Goal: Task Accomplishment & Management: Complete application form

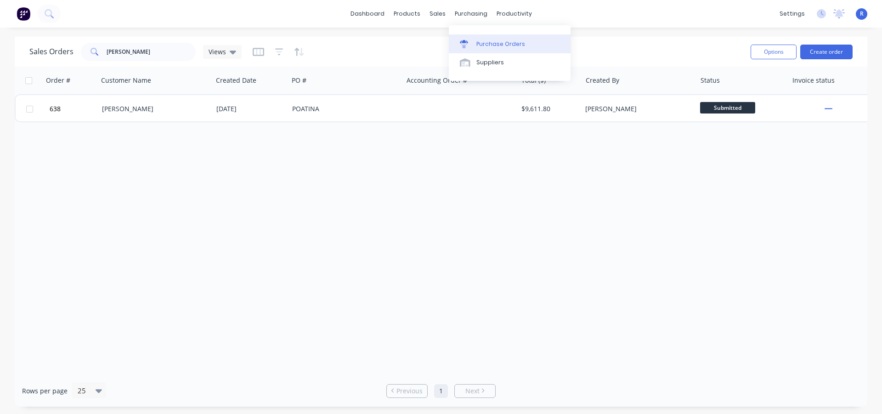
click at [476, 39] on link "Purchase Orders" at bounding box center [510, 43] width 122 height 18
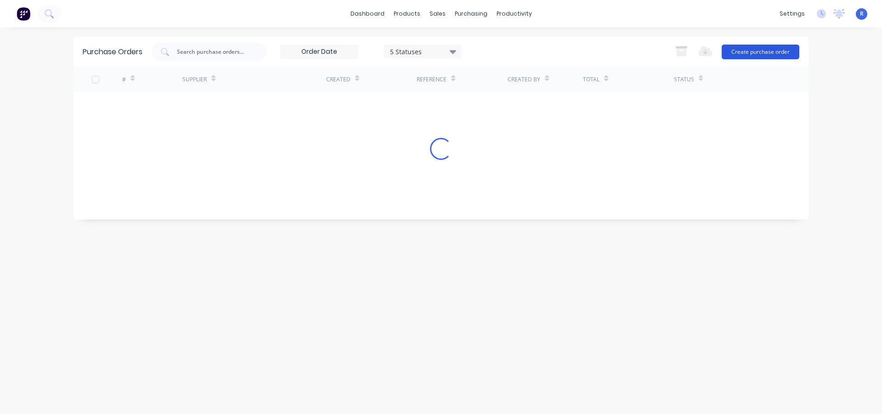
click at [766, 48] on button "Create purchase order" at bounding box center [760, 52] width 78 height 15
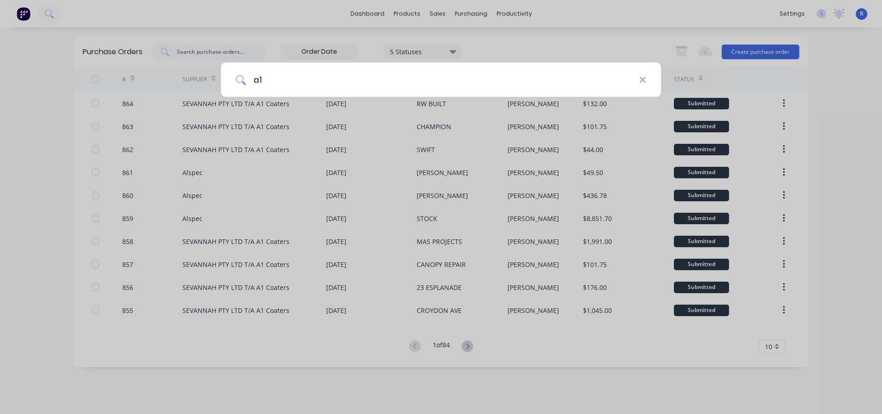
type input "a1"
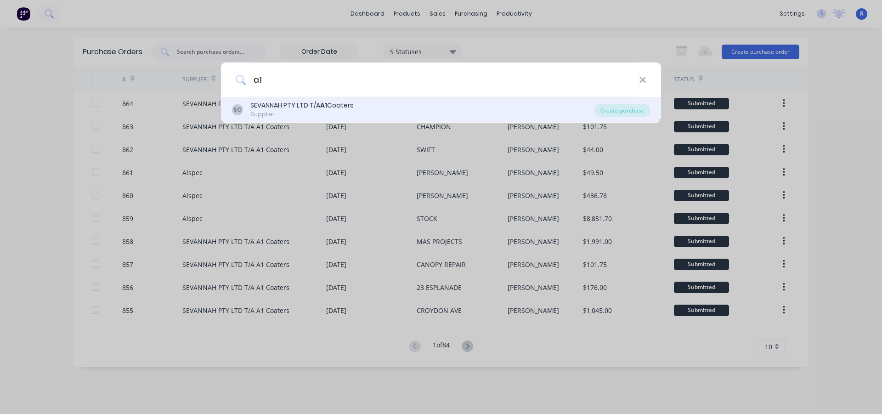
click at [295, 108] on div "SEVANNAH PTY LTD T/A A1 Coaters" at bounding box center [301, 106] width 103 height 10
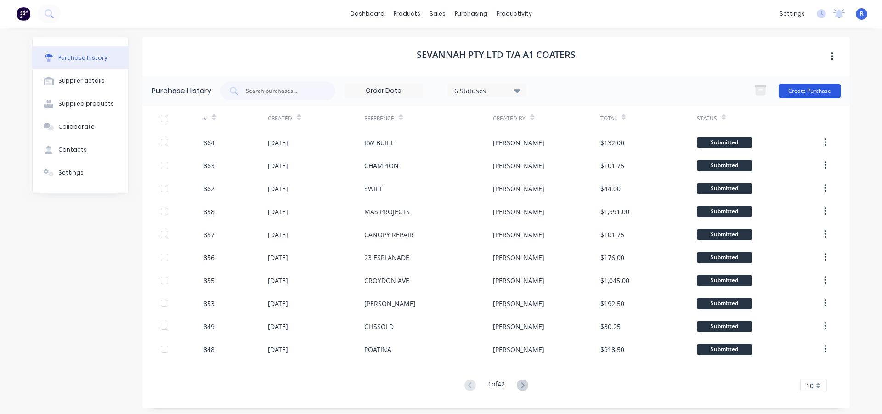
click at [815, 91] on button "Create Purchase" at bounding box center [809, 91] width 62 height 15
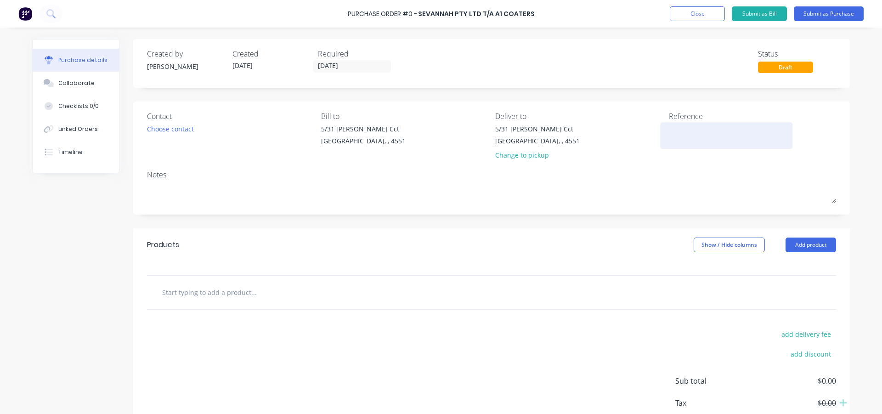
click at [685, 135] on textarea at bounding box center [726, 134] width 115 height 21
type textarea "x"
type textarea "C"
type textarea "x"
type textarea "CR"
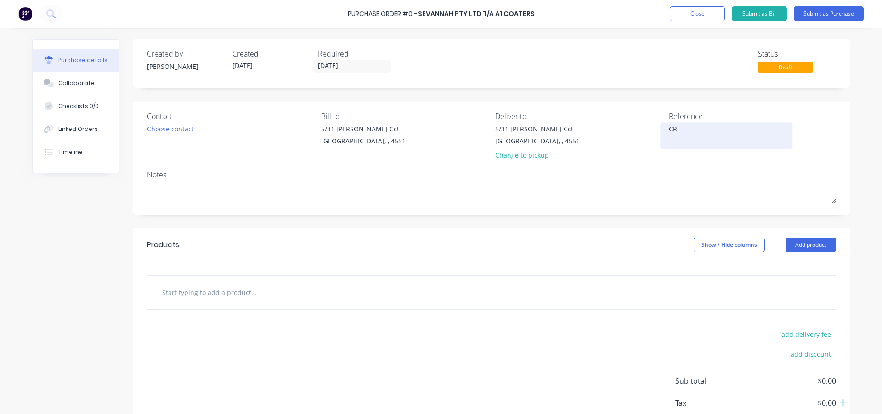
type textarea "x"
type textarea "CRO"
type textarea "x"
type textarea "[PERSON_NAME]"
type textarea "x"
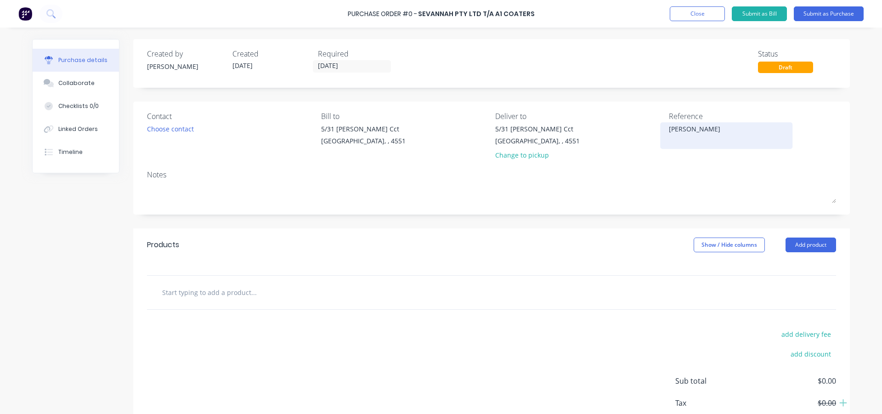
type textarea "CROYD"
type textarea "x"
type textarea "CROYDE"
type textarea "x"
type textarea "CROYDEN"
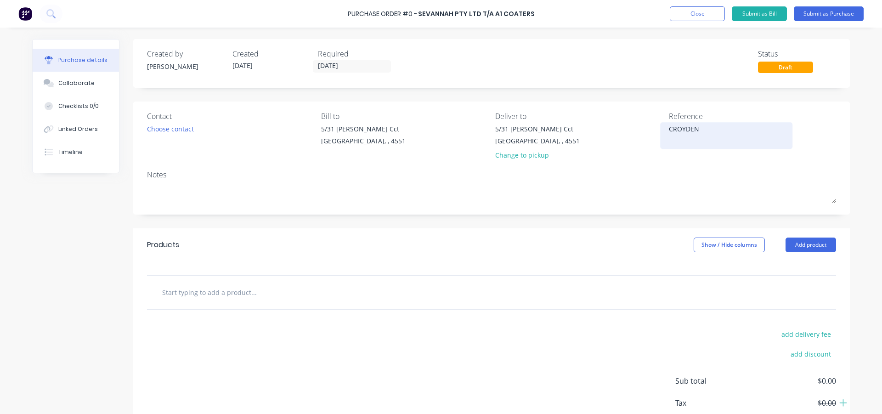
type textarea "x"
type textarea "CROYDEN"
type textarea "x"
type textarea "CROYDEN A"
type textarea "x"
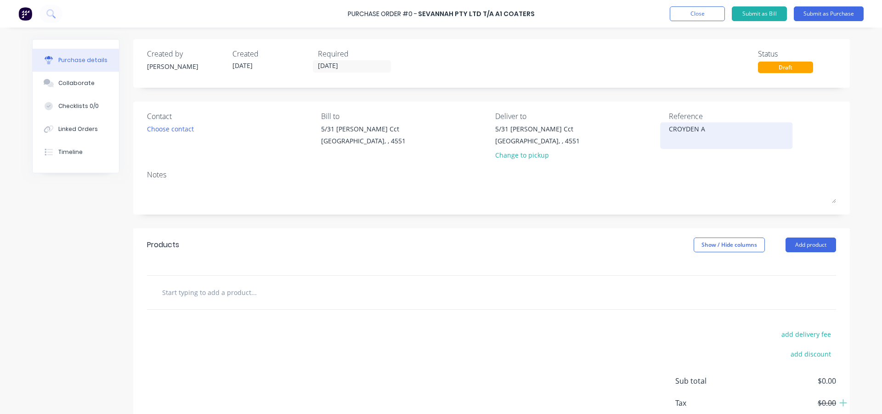
type textarea "CROYDEN AV"
type textarea "x"
type textarea "CROYDEN AVE"
type textarea "x"
type textarea "CROYDEN AVE"
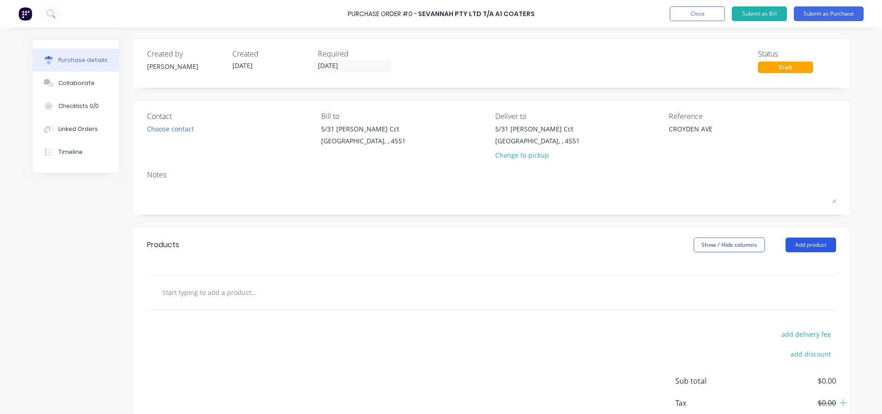
click at [795, 242] on button "Add product" at bounding box center [810, 244] width 51 height 15
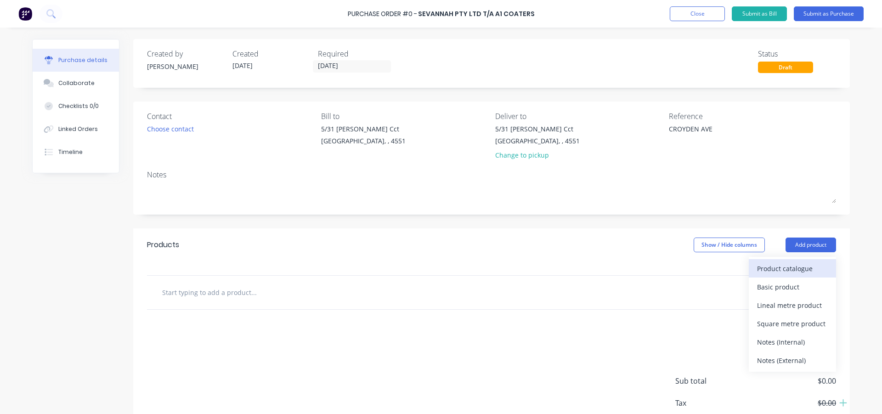
click at [795, 267] on div "Product catalogue" at bounding box center [792, 268] width 71 height 13
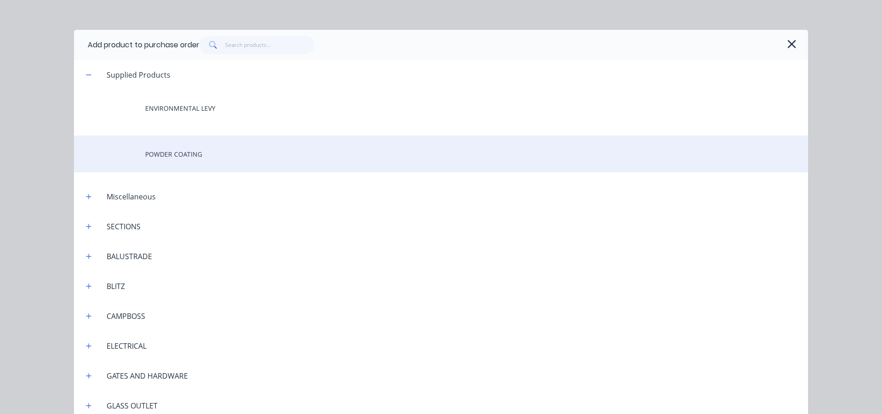
click at [192, 159] on div "POWDER COATING" at bounding box center [441, 153] width 734 height 37
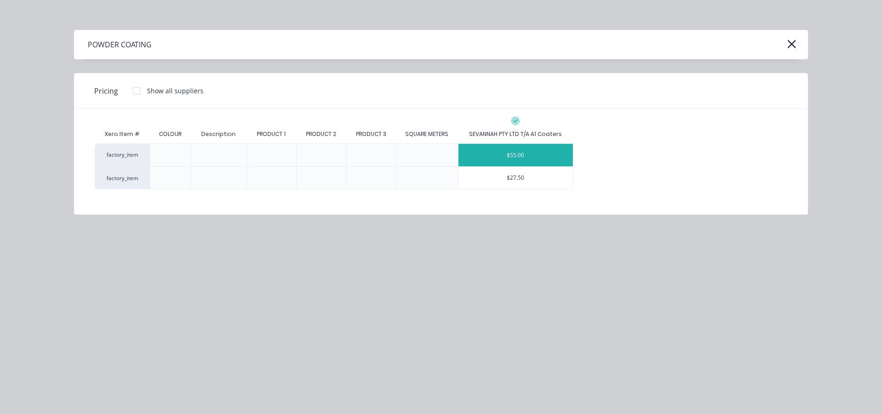
click at [514, 148] on div "$55.00" at bounding box center [515, 155] width 115 height 22
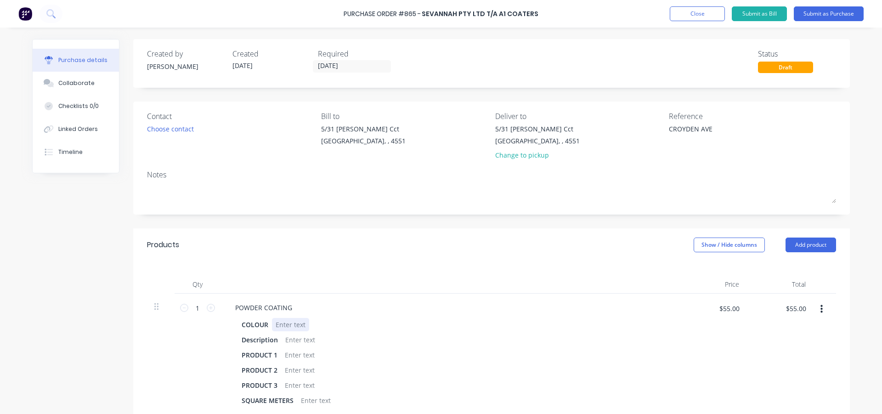
type textarea "x"
click at [284, 324] on div at bounding box center [290, 324] width 37 height 13
type textarea "x"
click at [282, 341] on div "POOL FENCE STYLE BALUSTRADE" at bounding box center [334, 339] width 107 height 13
type textarea "x"
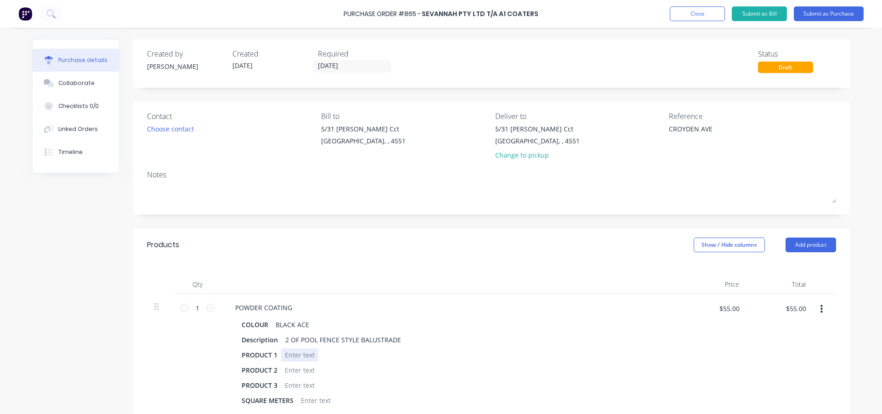
click at [294, 355] on div at bounding box center [299, 354] width 37 height 13
type textarea "x"
click at [299, 371] on div "1 OF" at bounding box center [291, 369] width 21 height 13
click at [310, 372] on div "1 OF 1830x1170" at bounding box center [309, 369] width 56 height 13
click at [315, 370] on div "1 OF 1830 x1170" at bounding box center [309, 369] width 57 height 13
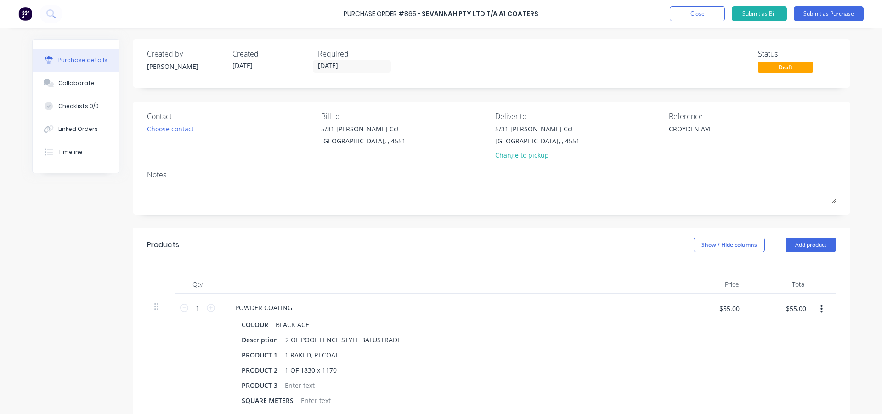
click at [377, 274] on div "Qty Price Total 1 1 POWDER COATING COLOUR BLACK ACE Description 2 OF POOL FENCE…" at bounding box center [491, 337] width 716 height 153
click at [198, 306] on input "1" at bounding box center [197, 308] width 18 height 14
type textarea "x"
type input "4"
type textarea "x"
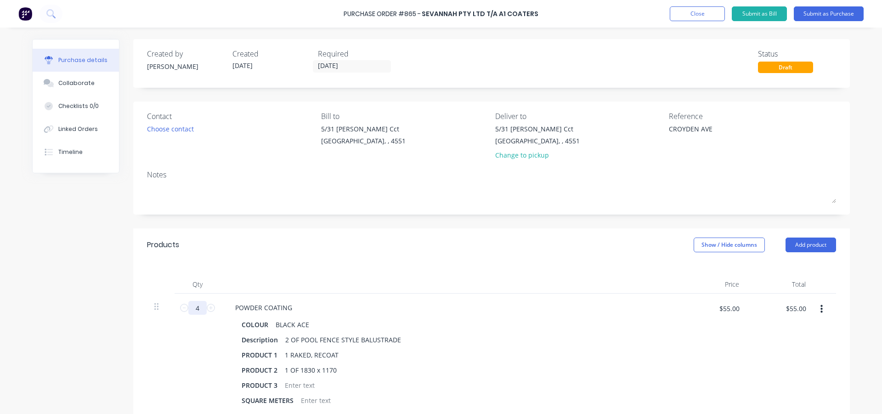
type input "$220.00"
type textarea "x"
type input "4."
type textarea "x"
type input "4.5"
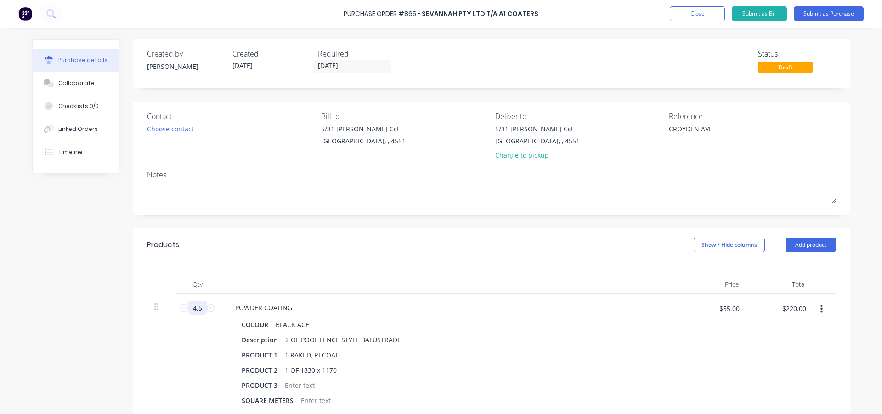
type textarea "x"
type input "$247.50"
type input "4.5"
click at [174, 353] on div "4.5 4.5" at bounding box center [197, 353] width 46 height 121
click at [816, 246] on button "Add product" at bounding box center [810, 244] width 51 height 15
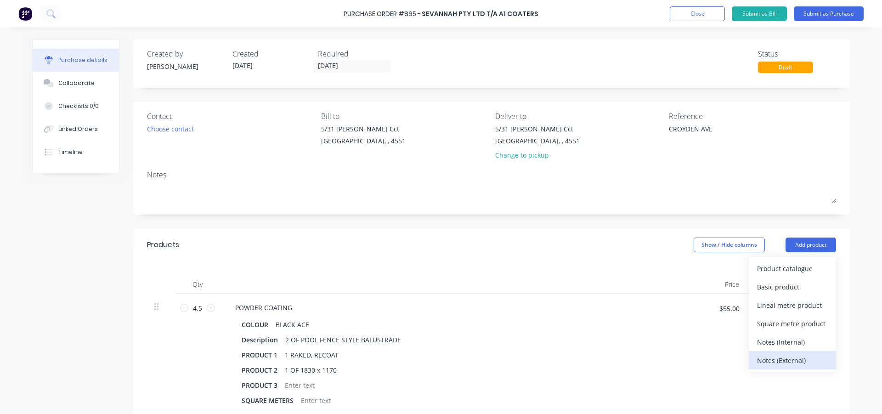
click at [780, 358] on div "Notes (External)" at bounding box center [792, 360] width 71 height 13
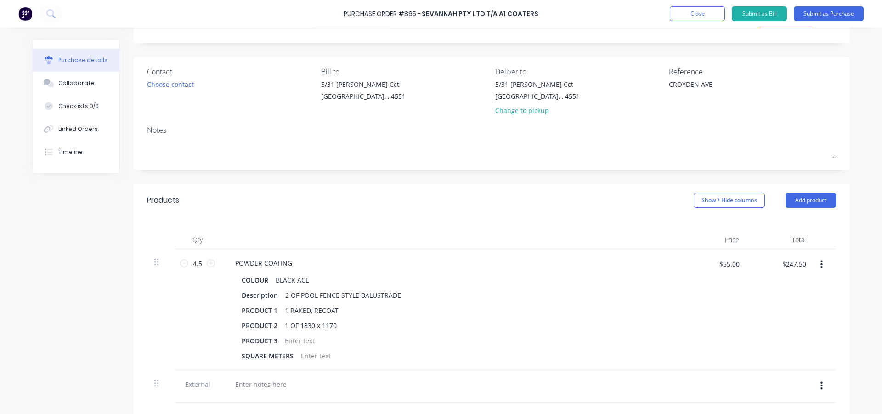
scroll to position [184, 0]
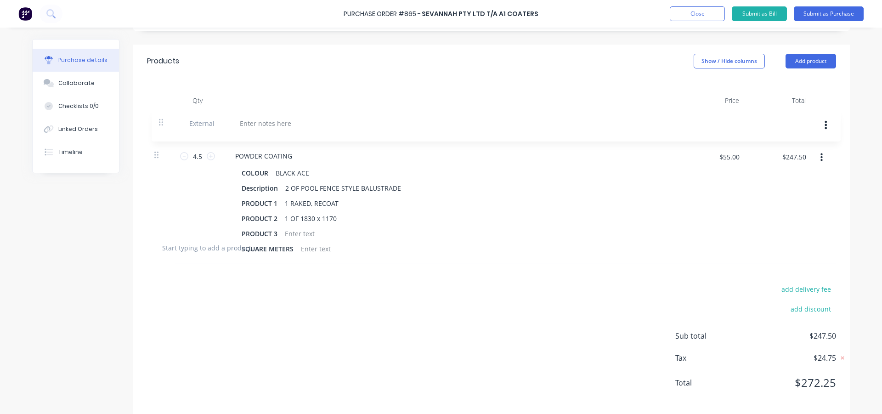
drag, startPoint x: 152, startPoint y: 245, endPoint x: 159, endPoint y: 121, distance: 124.7
click at [159, 121] on div "4.5 4.5 POWDER COATING COLOUR BLACK ACE Description 2 OF POOL FENCE STYLE BALUS…" at bounding box center [491, 170] width 689 height 121
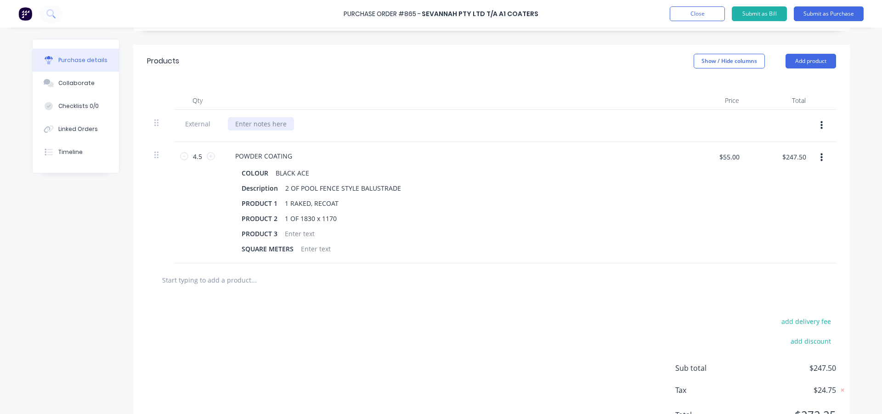
click at [257, 121] on div at bounding box center [261, 123] width 66 height 13
type textarea "x"
click at [439, 343] on div "add delivery fee add discount Sub total $247.50 Tax $24.75 Total $272.25" at bounding box center [491, 372] width 716 height 151
click at [809, 60] on button "Add product" at bounding box center [810, 61] width 51 height 15
click at [783, 89] on div "Product catalogue" at bounding box center [792, 84] width 71 height 13
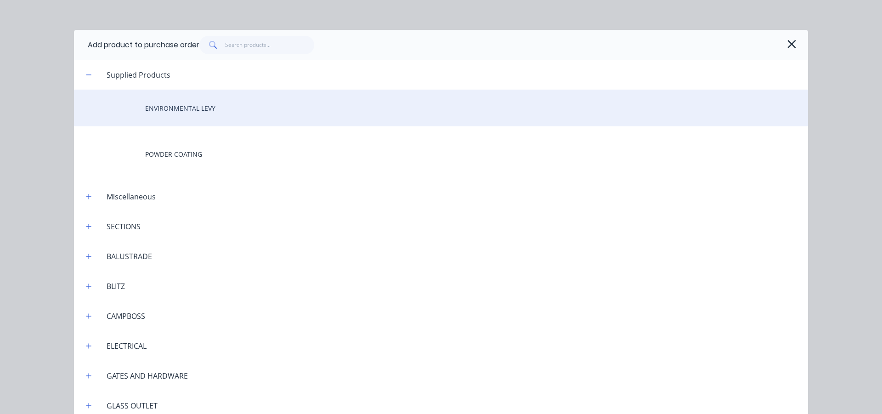
click at [170, 112] on div "ENVIRONMENTAL LEVY" at bounding box center [441, 108] width 734 height 37
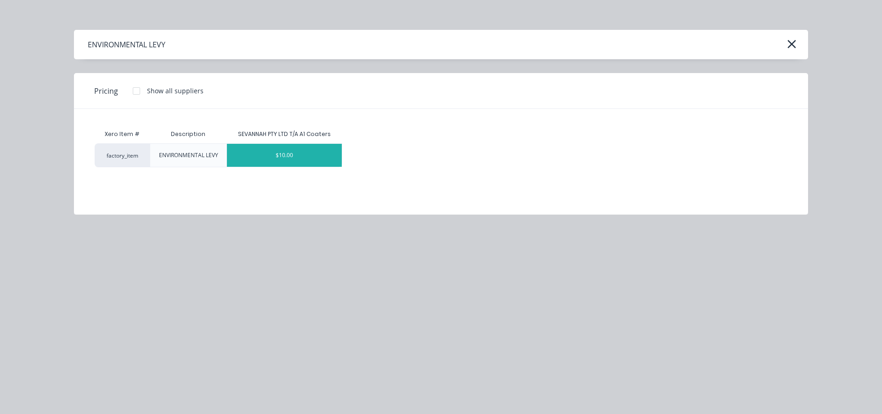
click at [311, 161] on div "$10.00" at bounding box center [284, 155] width 115 height 23
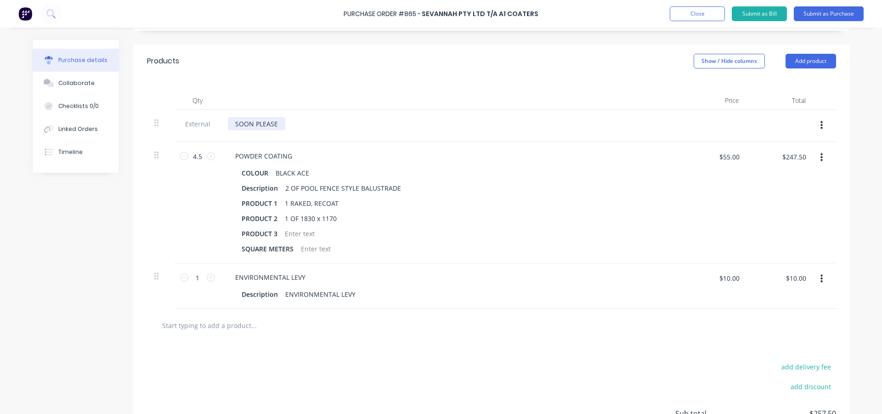
click at [276, 123] on div "SOON PLEASE" at bounding box center [256, 123] width 57 height 13
click at [598, 356] on div "add delivery fee add discount Sub total $257.50 Tax $25.75 Total $283.25" at bounding box center [491, 417] width 716 height 151
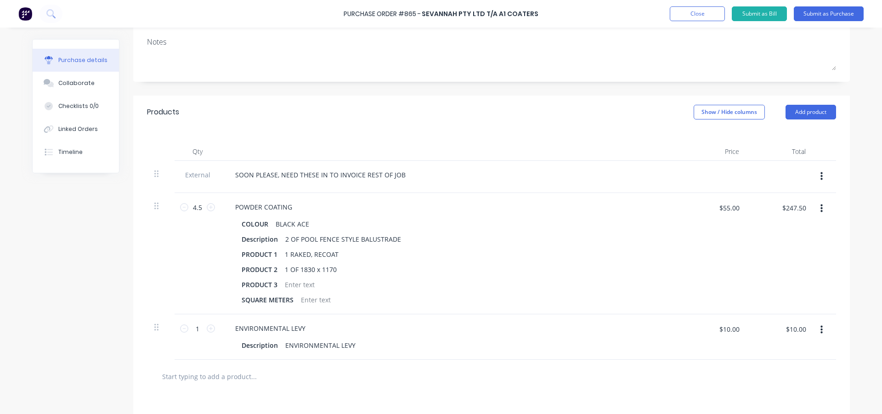
scroll to position [46, 0]
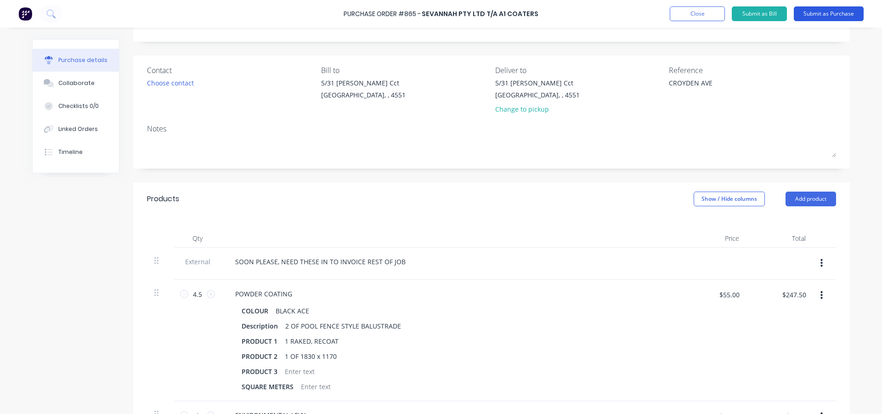
click at [822, 13] on button "Submit as Purchase" at bounding box center [828, 13] width 70 height 15
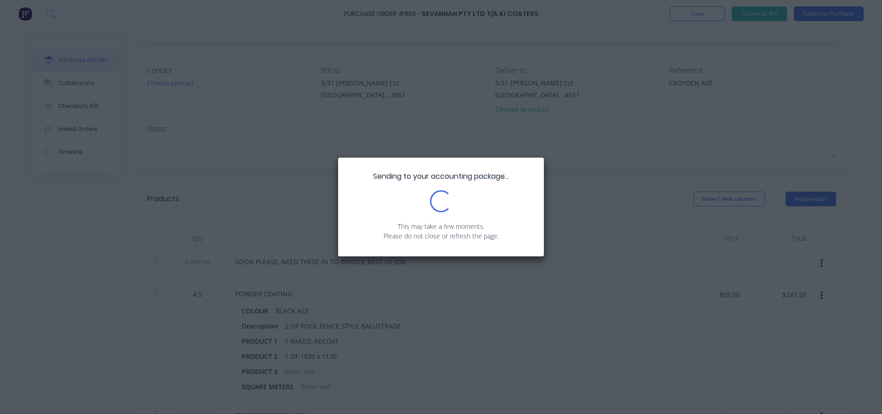
scroll to position [0, 0]
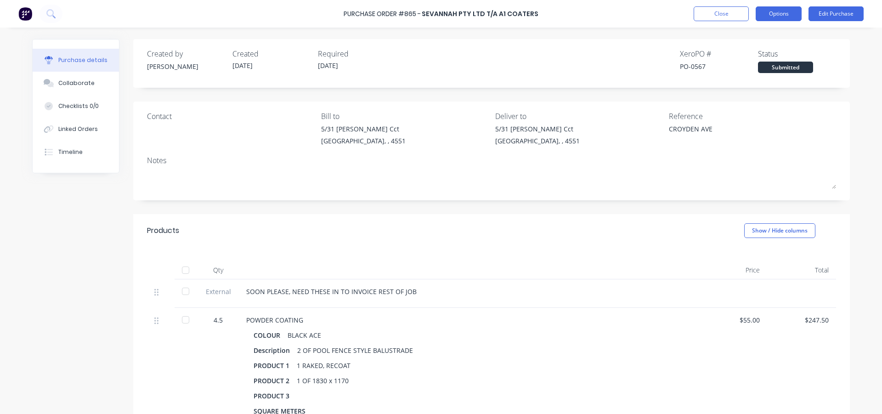
click at [788, 9] on button "Options" at bounding box center [778, 13] width 46 height 15
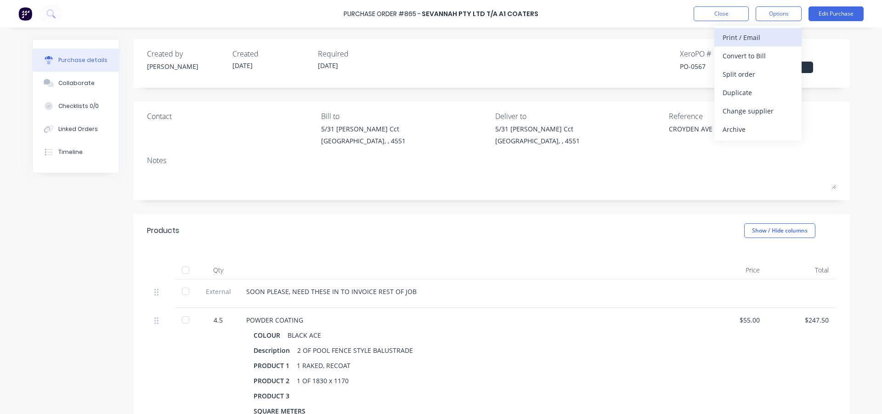
click at [760, 36] on div "Print / Email" at bounding box center [757, 37] width 71 height 13
click at [748, 53] on div "With pricing" at bounding box center [757, 55] width 71 height 13
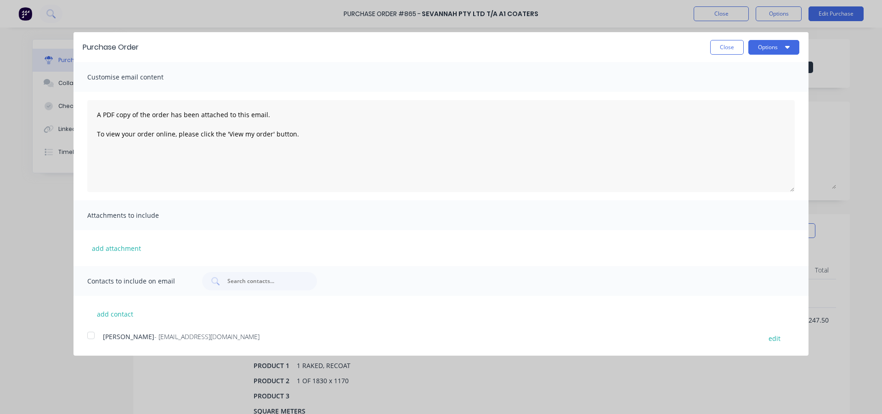
click at [96, 333] on div at bounding box center [91, 335] width 18 height 18
click at [785, 48] on icon "button" at bounding box center [787, 46] width 5 height 7
click at [748, 90] on div "Email" at bounding box center [755, 88] width 71 height 13
type textarea "x"
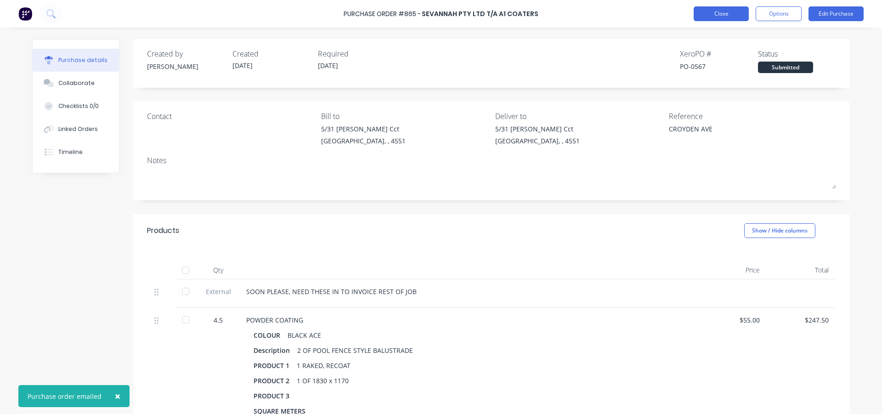
click at [721, 14] on button "Close" at bounding box center [720, 13] width 55 height 15
